Goal: Task Accomplishment & Management: Manage account settings

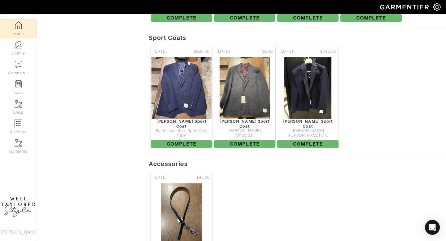
scroll to position [532, 0]
click at [20, 38] on link "Clients" at bounding box center [18, 48] width 37 height 20
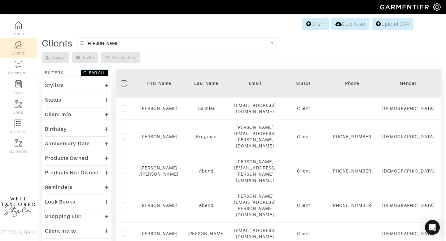
type input "KELLI"
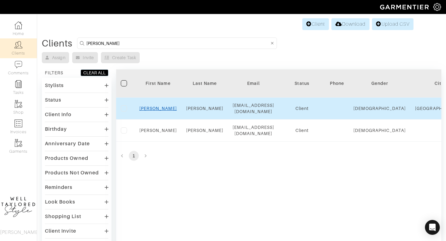
click at [161, 106] on link "kelli" at bounding box center [157, 108] width 37 height 5
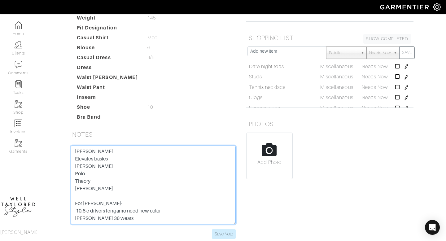
click at [76, 152] on textarea "[PERSON_NAME] Elevates basics [PERSON_NAME] Polo Theory [PERSON_NAME] For [PERS…" at bounding box center [153, 185] width 165 height 79
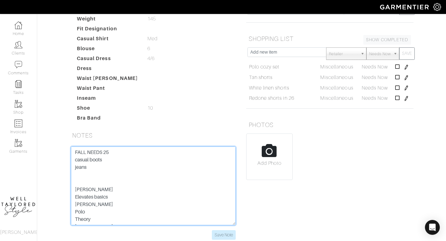
scroll to position [101, 0]
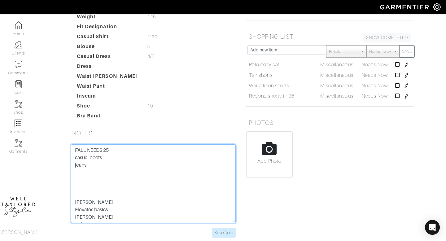
click at [73, 173] on textarea "[PERSON_NAME] Elevates basics [PERSON_NAME] Polo Theory [PERSON_NAME] For [PERS…" at bounding box center [153, 183] width 165 height 79
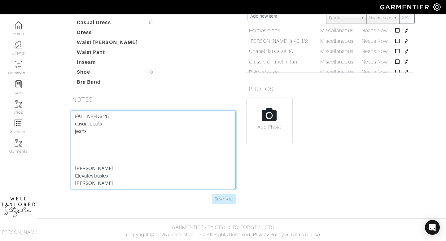
scroll to position [43, 0]
type textarea "FALL NEEDS 25 casual boots jeans prada fall bag [PERSON_NAME] Elevates basics […"
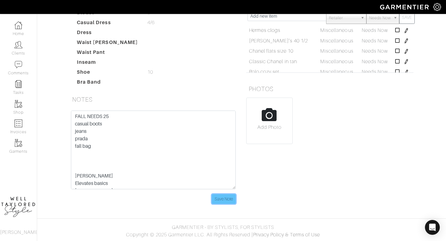
click at [232, 198] on input "Save Note" at bounding box center [224, 199] width 24 height 10
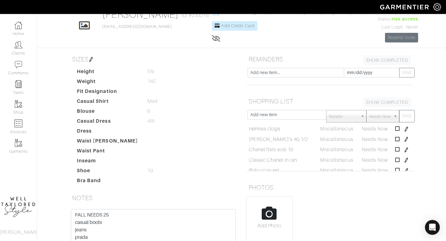
scroll to position [2, 0]
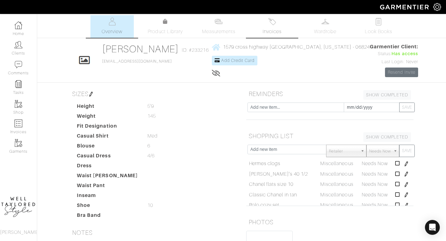
click at [265, 18] on link "Invoices" at bounding box center [271, 26] width 43 height 23
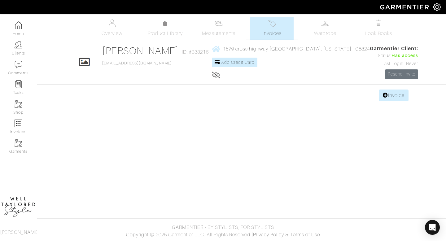
click at [111, 33] on span "Overview" at bounding box center [112, 33] width 21 height 7
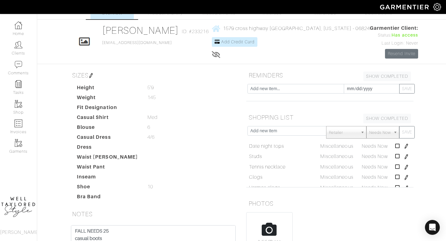
scroll to position [20, 0]
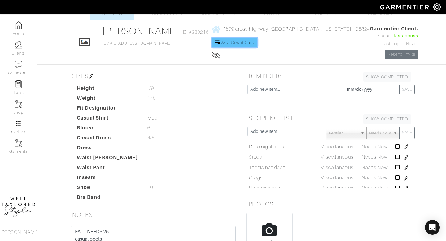
click at [240, 44] on span "Add Credit Card" at bounding box center [237, 42] width 33 height 5
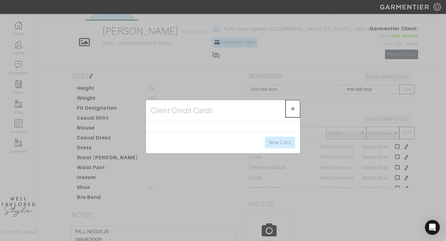
click at [295, 107] on span "×" at bounding box center [293, 108] width 5 height 8
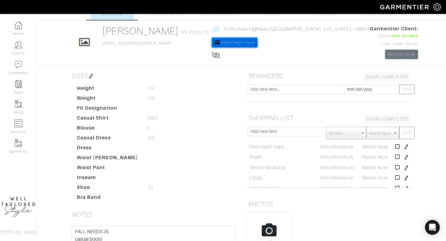
scroll to position [107, 0]
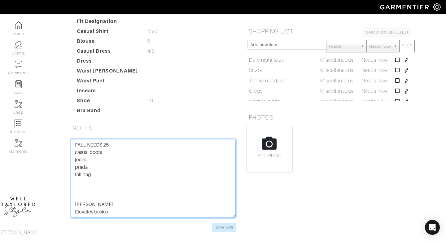
click at [115, 180] on textarea "FALL NEEDS 25 casual boots jeans prada fall bag [PERSON_NAME] Elevates basics […" at bounding box center [153, 178] width 165 height 79
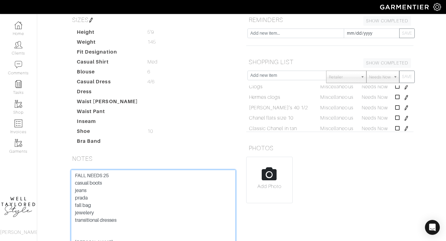
scroll to position [99, 0]
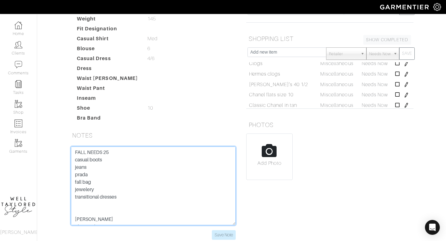
type textarea "FALL NEEDS 25 casual boots jeans prada fall bag jewelery transitional dresses […"
